Goal: Transaction & Acquisition: Purchase product/service

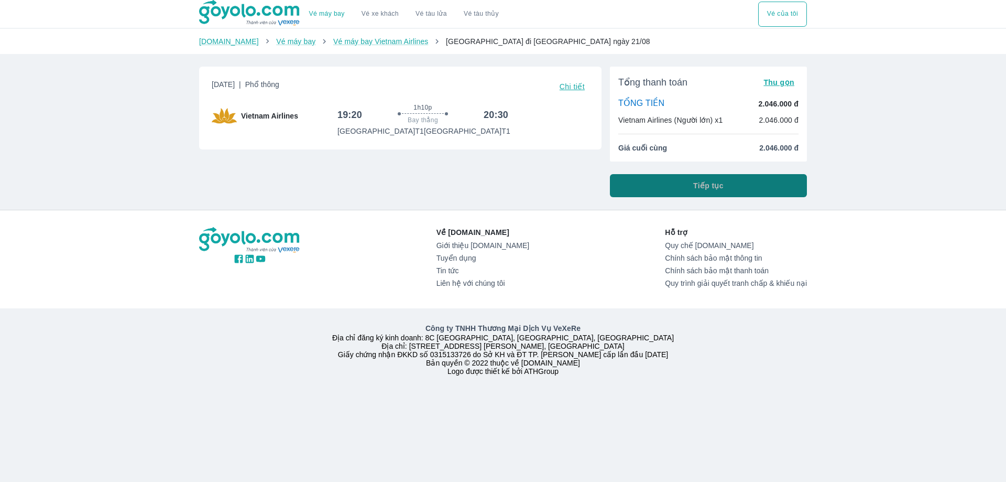
click at [695, 190] on span "Tiếp tục" at bounding box center [709, 185] width 30 height 10
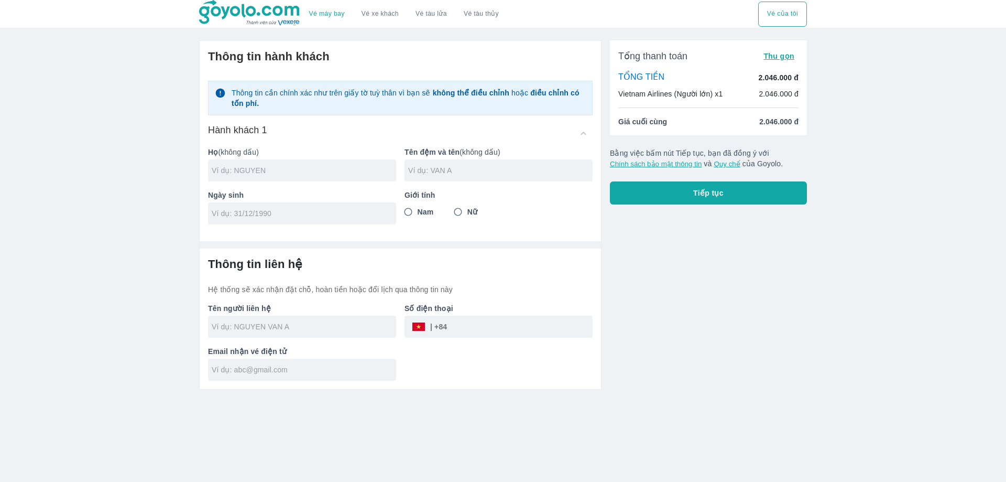
click at [281, 174] on input "text" at bounding box center [304, 170] width 185 height 10
type input "HO"
click at [285, 221] on div at bounding box center [302, 213] width 188 height 22
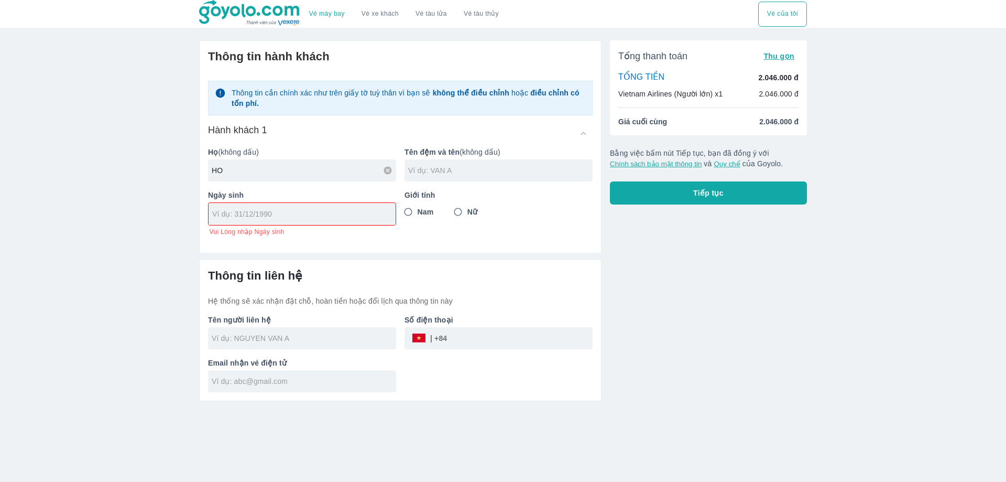
click at [437, 174] on input "text" at bounding box center [500, 170] width 185 height 10
type input "V"
type input "VAN THA"
click at [417, 212] on input "Nam" at bounding box center [408, 211] width 19 height 19
radio input "true"
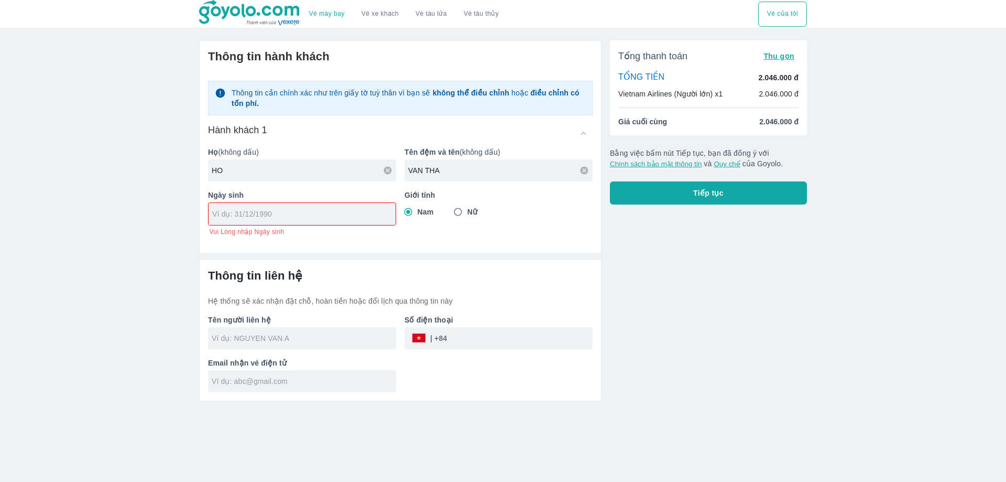
click at [310, 221] on div at bounding box center [302, 214] width 187 height 22
type input "[DATE]"
click at [326, 236] on div "Thông tin hành khách Thông tin cần chính xác như trên giấy tờ tuỳ thân vì bạn s…" at bounding box center [400, 220] width 403 height 361
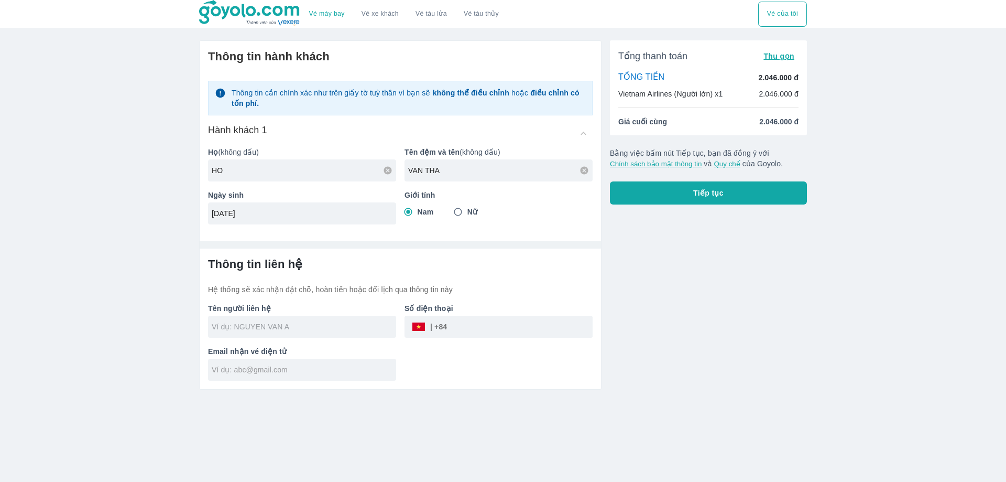
click at [323, 331] on input "text" at bounding box center [304, 326] width 185 height 10
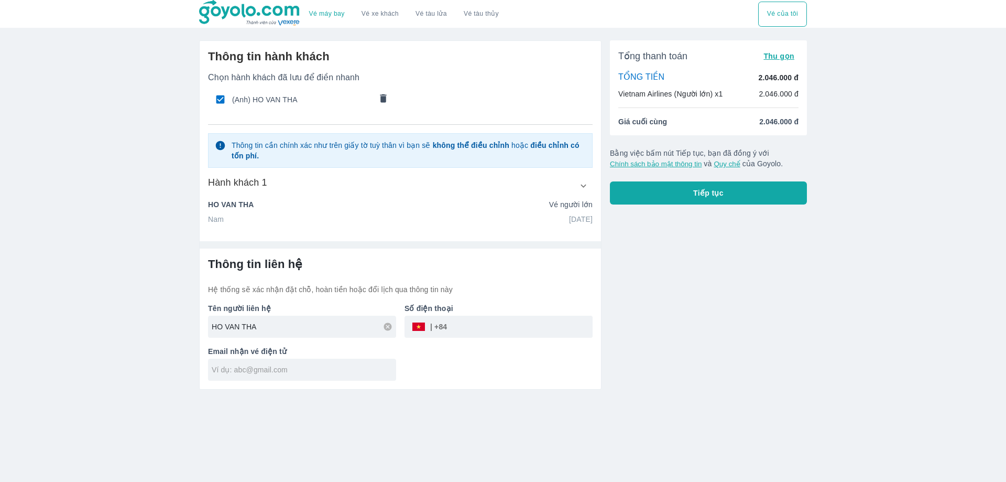
type input "HO VAN THA"
type input "0963914357"
type input "HO VAN THA"
click at [275, 370] on input "text" at bounding box center [304, 369] width 185 height 10
type input "H"
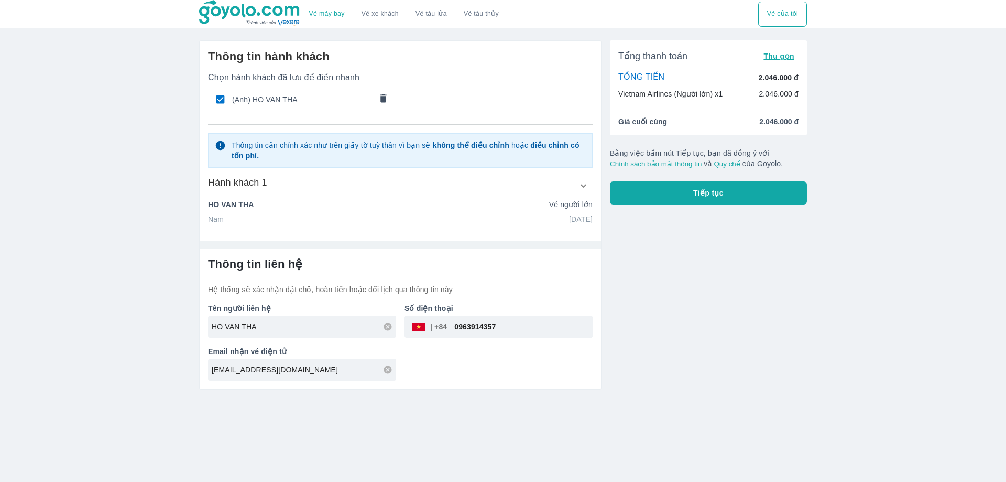
type input "[EMAIL_ADDRESS][DOMAIN_NAME]"
click at [642, 305] on div "Tổng thanh toán Thu gọn TỔNG TIỀN 2.046.000 đ Vietnam Airlines (Người lớn) x1 2…" at bounding box center [704, 211] width 205 height 358
click at [690, 196] on button "Tiếp tục" at bounding box center [708, 192] width 197 height 23
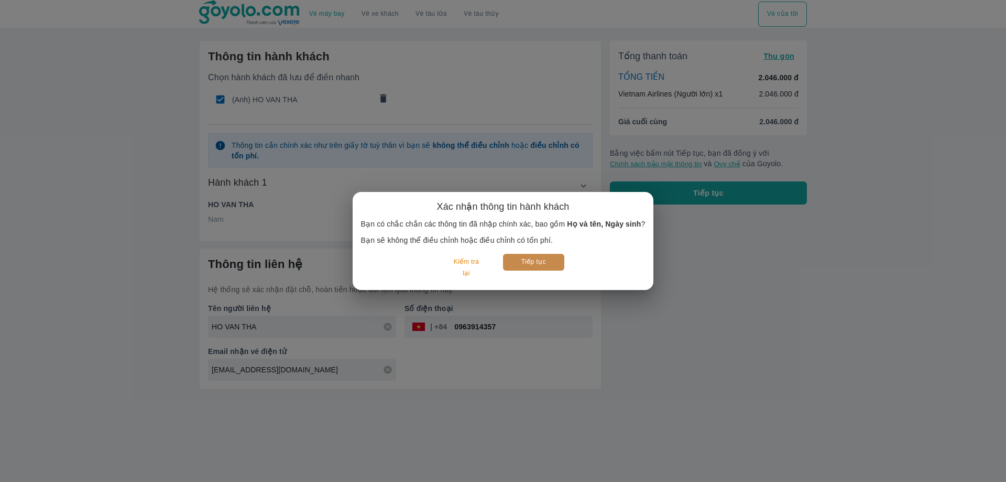
click at [549, 262] on button "Tiếp tục" at bounding box center [533, 262] width 61 height 16
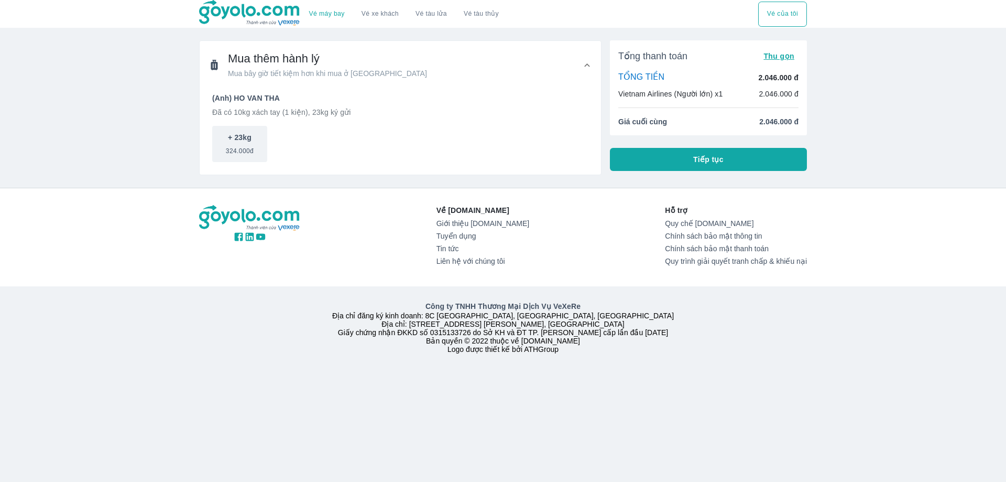
click at [703, 164] on span "Tiếp tục" at bounding box center [709, 159] width 30 height 10
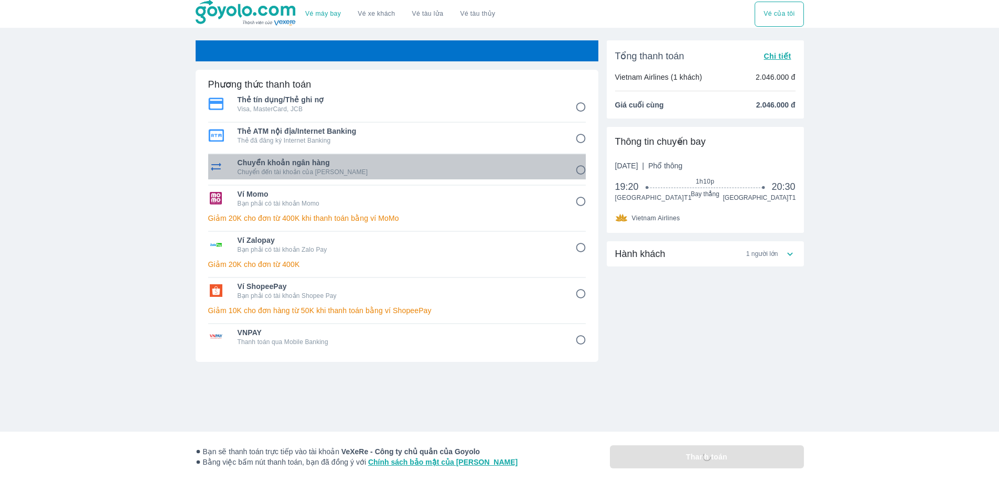
click at [402, 172] on p "Chuyển đến tài khoản của [PERSON_NAME]" at bounding box center [398, 172] width 323 height 8
radio input "true"
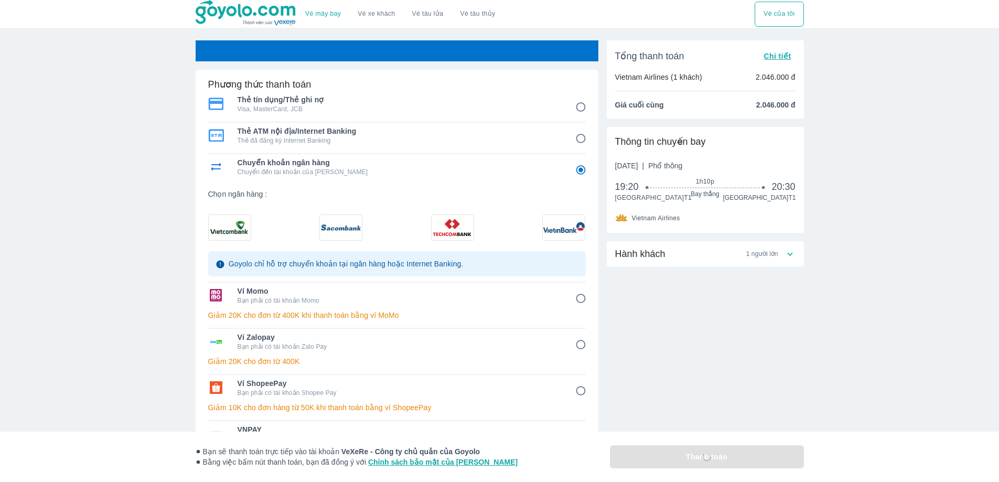
radio input "false"
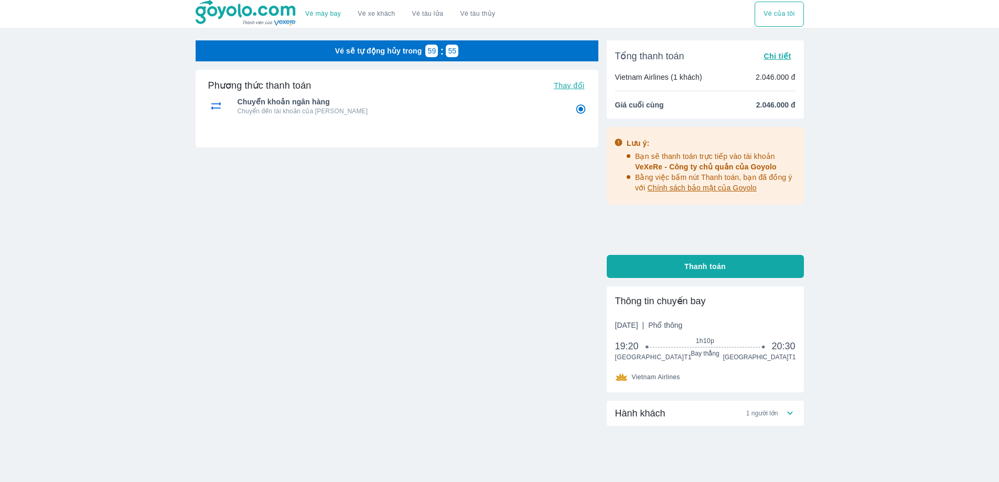
click at [673, 271] on button "Thanh toán" at bounding box center [705, 266] width 197 height 23
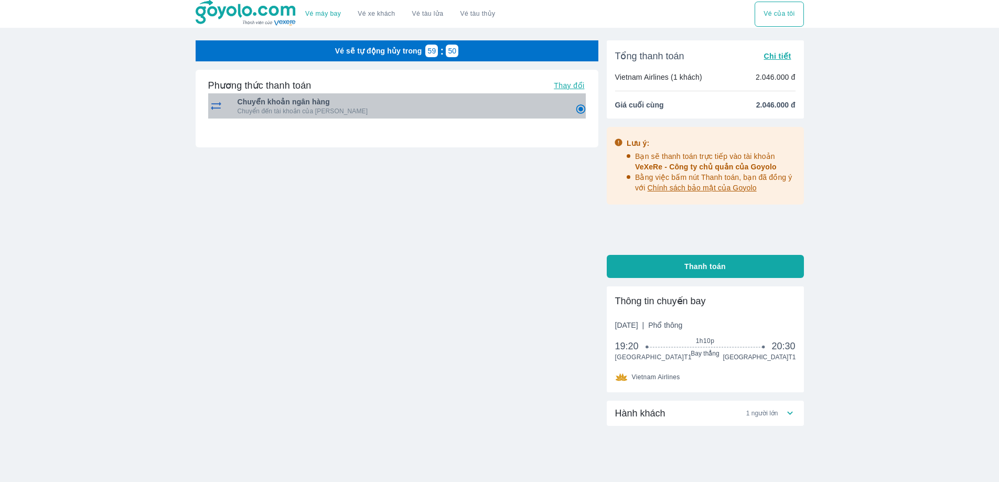
click at [318, 107] on p "Chuyển đến tài khoản của [PERSON_NAME]" at bounding box center [398, 111] width 323 height 8
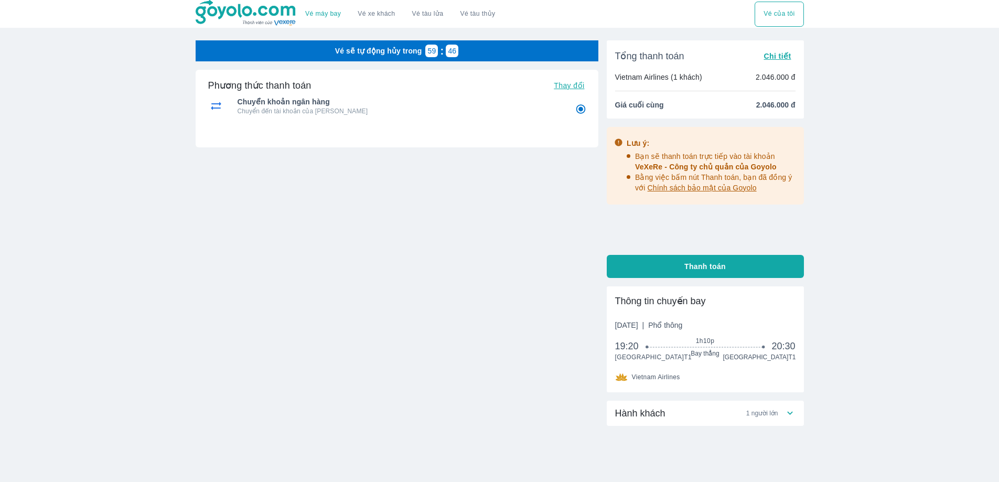
click at [782, 57] on span "Chi tiết" at bounding box center [776, 56] width 27 height 8
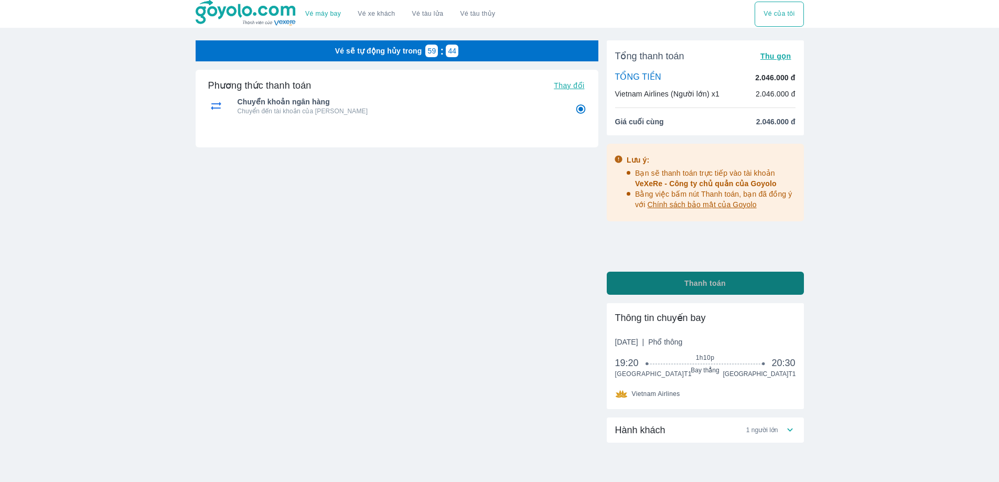
click at [692, 283] on span "Thanh toán" at bounding box center [704, 283] width 41 height 10
click at [290, 107] on p "Chuyển đến tài khoản của [PERSON_NAME]" at bounding box center [398, 111] width 323 height 8
click at [216, 108] on img at bounding box center [216, 106] width 16 height 13
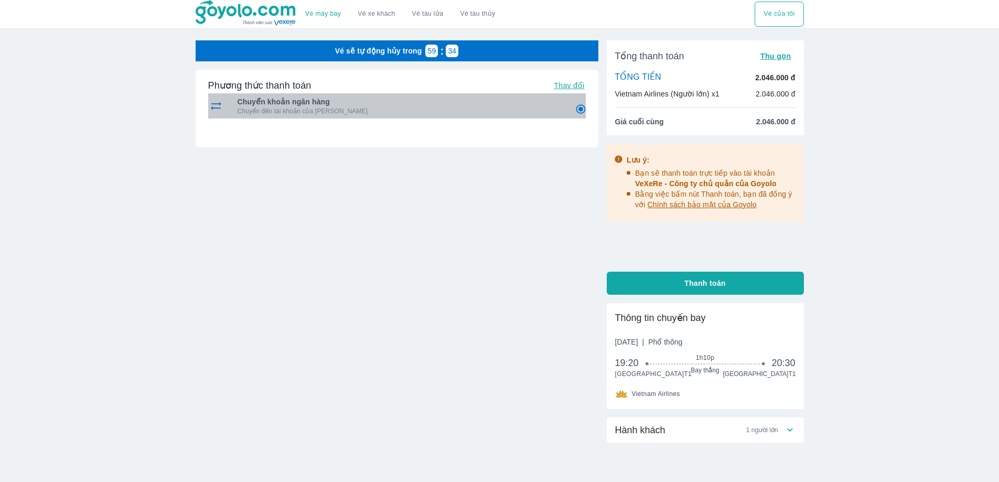
click at [216, 108] on img at bounding box center [216, 106] width 16 height 13
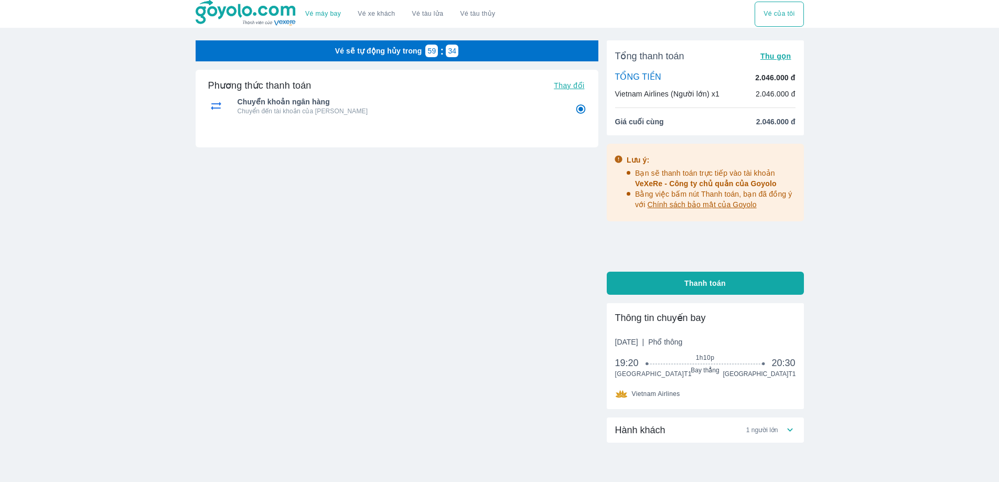
click at [578, 82] on span "Thay đổi" at bounding box center [569, 85] width 30 height 8
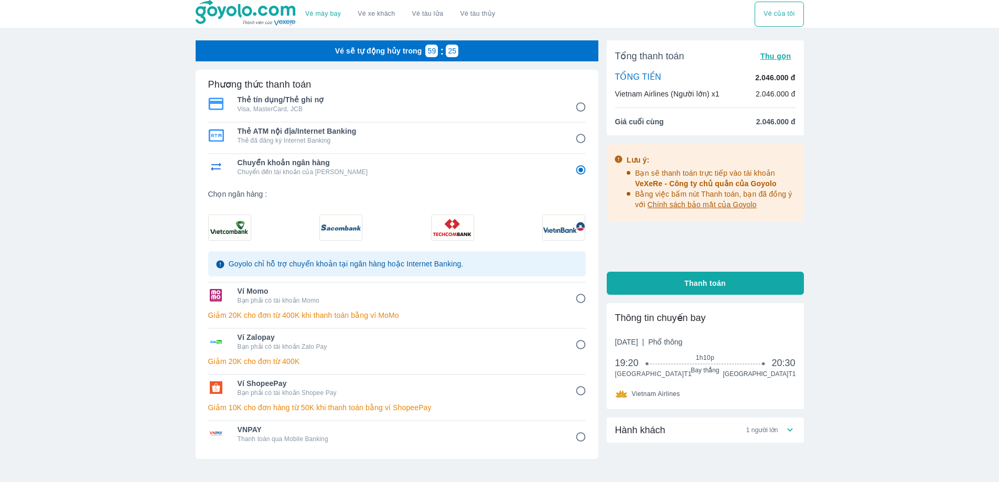
click at [222, 226] on img at bounding box center [230, 227] width 42 height 25
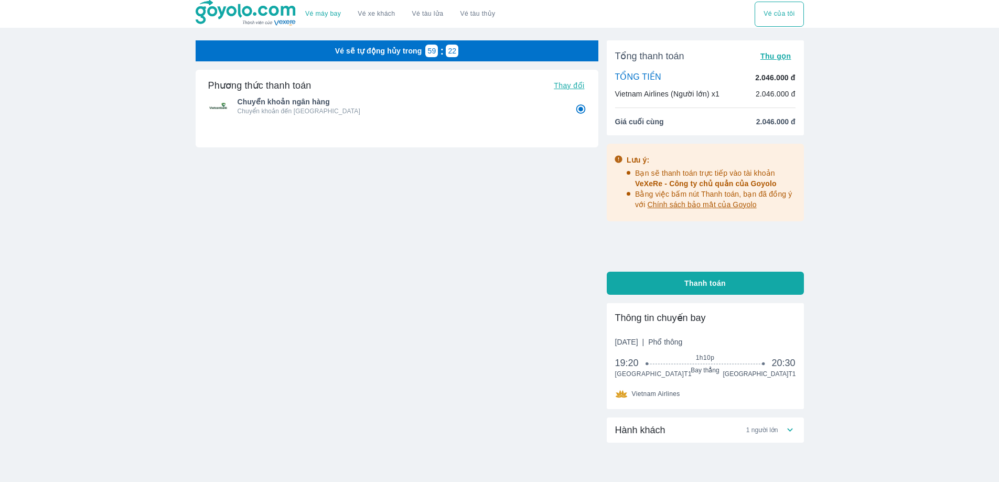
click at [295, 112] on p "Chuyển khoản đến [GEOGRAPHIC_DATA]" at bounding box center [398, 111] width 323 height 8
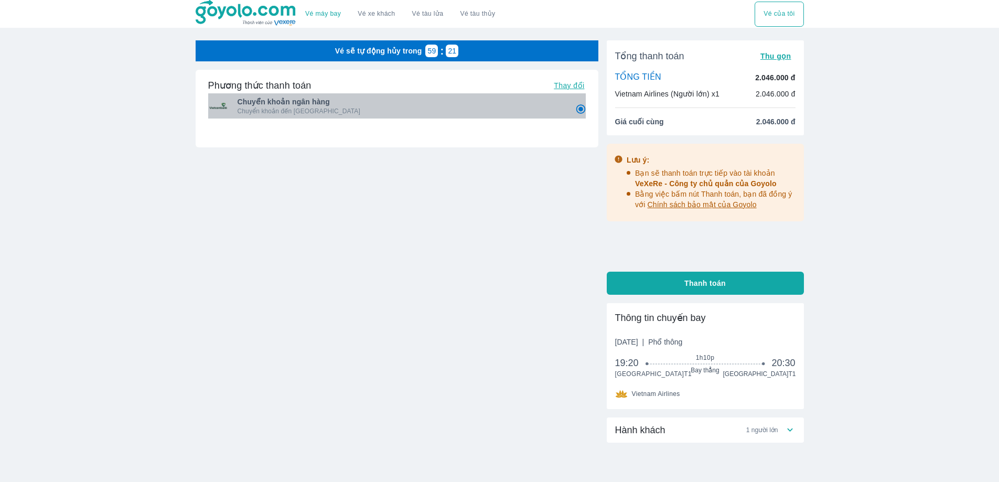
click at [295, 112] on p "Chuyển khoản đến [GEOGRAPHIC_DATA]" at bounding box center [398, 111] width 323 height 8
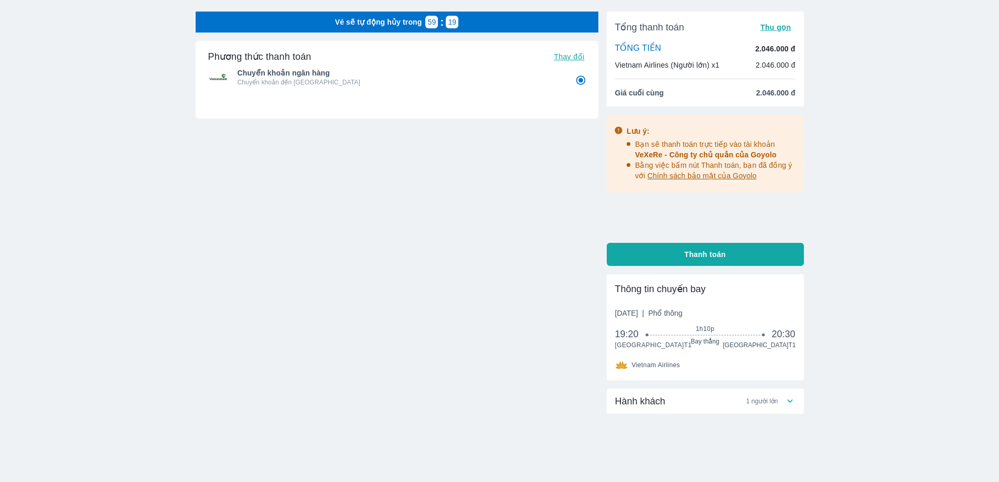
scroll to position [45, 0]
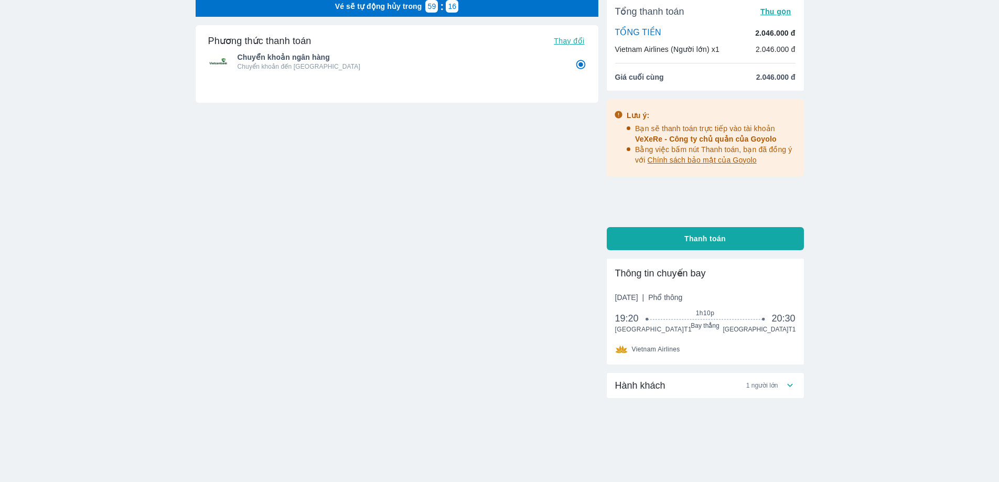
click at [720, 238] on span "Thanh toán" at bounding box center [704, 238] width 41 height 10
radio input "false"
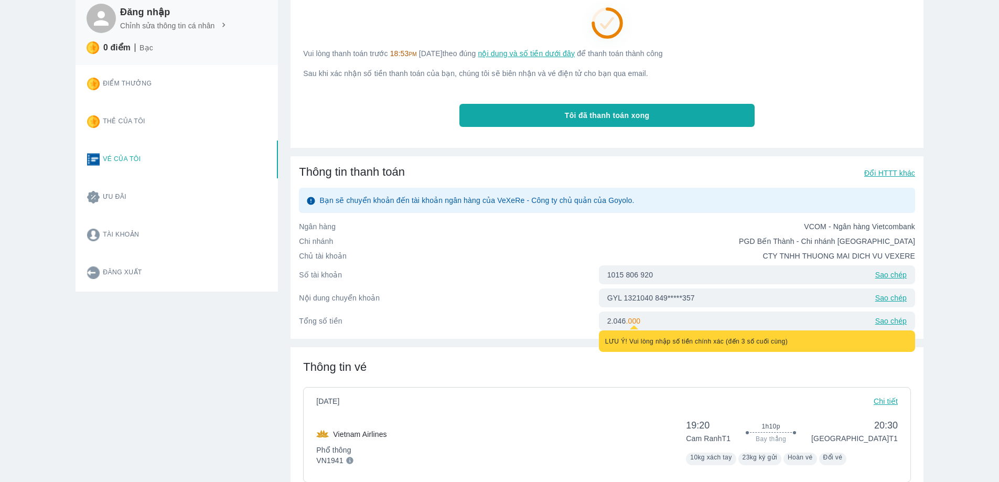
scroll to position [52, 0]
click at [885, 297] on p "Sao chép" at bounding box center [890, 297] width 31 height 10
